Goal: Transaction & Acquisition: Book appointment/travel/reservation

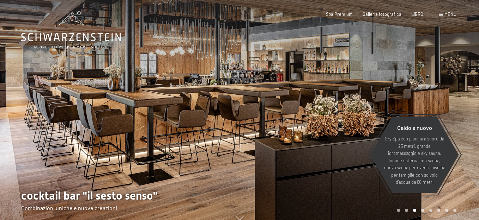
click at [421, 209] on div at bounding box center [358, 114] width 239 height 229
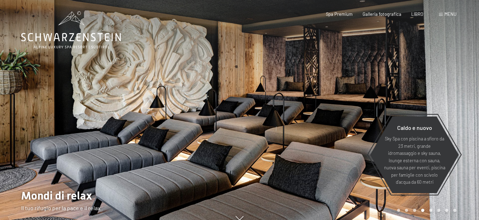
click at [433, 211] on div "Carousel Pagination" at bounding box center [426, 210] width 62 height 3
click at [447, 13] on font "menu" at bounding box center [450, 14] width 12 height 6
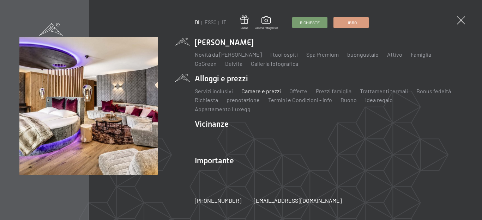
click at [256, 95] on font "Camere e prezzi" at bounding box center [260, 91] width 39 height 7
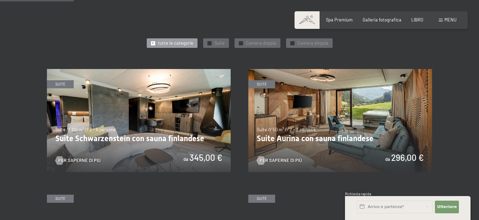
scroll to position [281, 0]
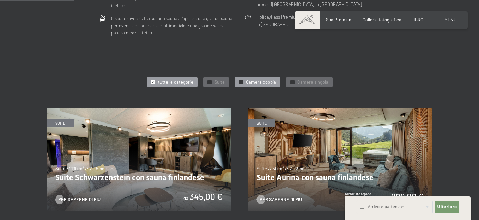
click at [257, 79] on font "Camera doppia" at bounding box center [261, 82] width 30 height 6
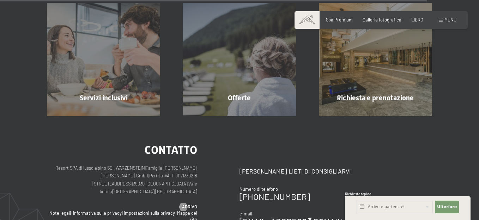
scroll to position [1144, 0]
